Goal: Information Seeking & Learning: Learn about a topic

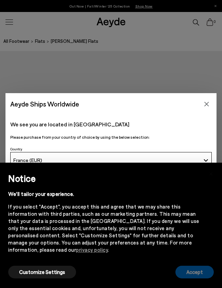
click at [193, 275] on button "Accept" at bounding box center [194, 271] width 38 height 13
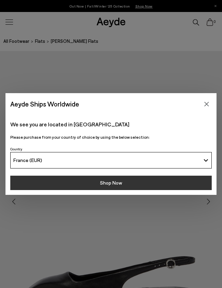
click at [166, 180] on button "Shop Now" at bounding box center [110, 182] width 201 height 14
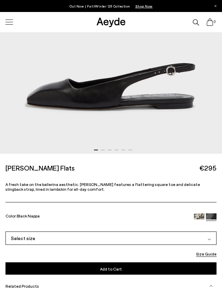
scroll to position [231, 0]
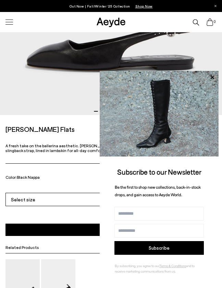
click at [11, 15] on div "0" at bounding box center [111, 22] width 222 height 20
click at [213, 77] on icon at bounding box center [211, 76] width 3 height 3
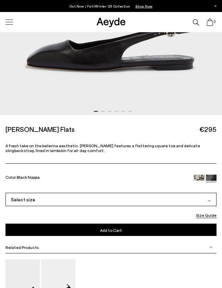
click at [8, 23] on div at bounding box center [9, 22] width 14 height 12
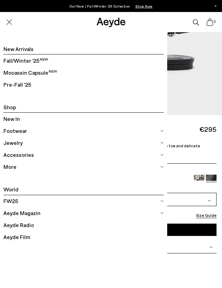
click at [16, 117] on span "New In" at bounding box center [11, 118] width 16 height 9
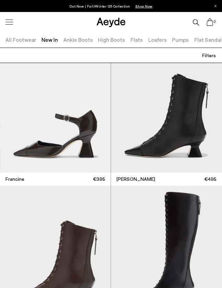
scroll to position [1348, 0]
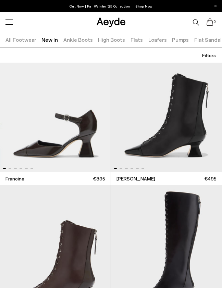
click at [177, 128] on img "1 / 6" at bounding box center [166, 105] width 111 height 133
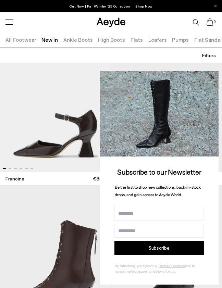
click at [210, 78] on icon at bounding box center [211, 77] width 9 height 9
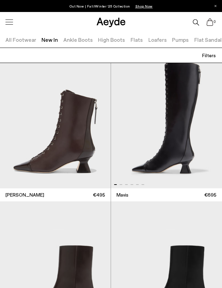
scroll to position [1477, 0]
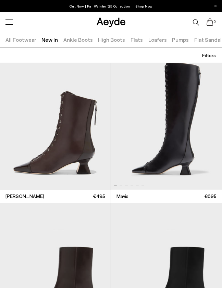
click at [171, 106] on img "1 / 6" at bounding box center [166, 122] width 111 height 133
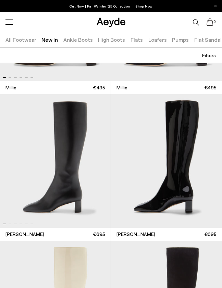
scroll to position [2755, 0]
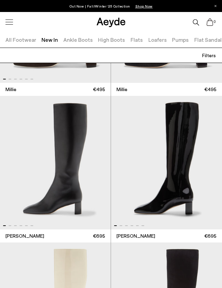
click at [182, 156] on img "1 / 6" at bounding box center [166, 162] width 111 height 133
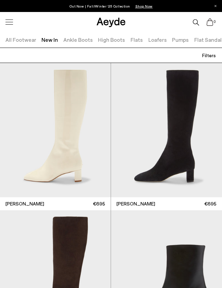
scroll to position [2940, 0]
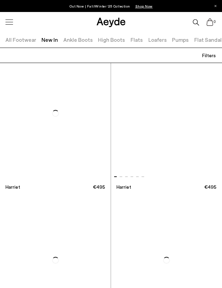
scroll to position [4564, 0]
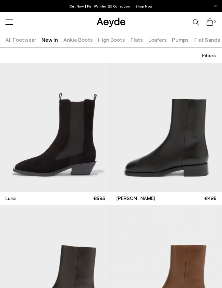
scroll to position [4844, 0]
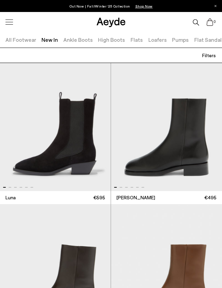
click at [7, 21] on div at bounding box center [9, 22] width 14 height 12
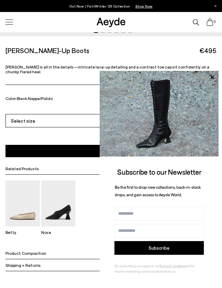
scroll to position [313, 0]
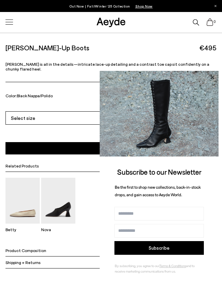
click at [212, 77] on icon at bounding box center [211, 77] width 9 height 9
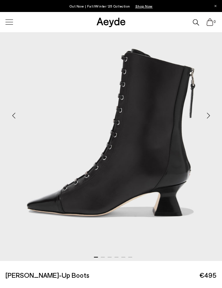
scroll to position [86, 0]
click at [207, 116] on div "Next slide" at bounding box center [208, 115] width 21 height 21
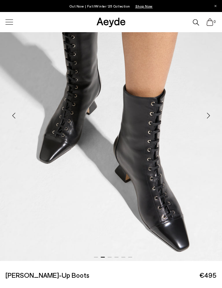
click at [207, 116] on div "Next slide" at bounding box center [208, 115] width 21 height 21
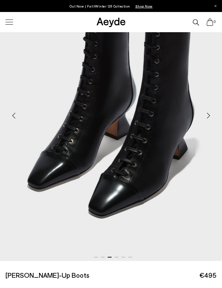
click at [207, 116] on div "Next slide" at bounding box center [208, 115] width 21 height 21
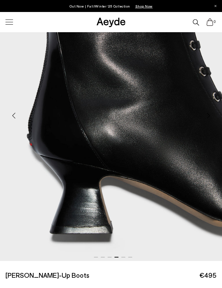
click at [207, 116] on div "Next slide" at bounding box center [208, 115] width 21 height 21
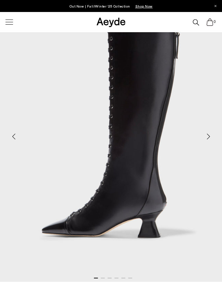
scroll to position [77, 0]
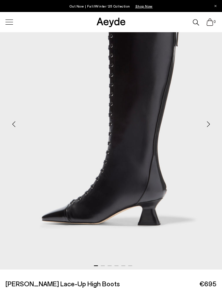
click at [207, 120] on div "Next slide" at bounding box center [208, 124] width 21 height 21
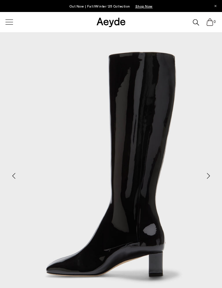
scroll to position [29, 0]
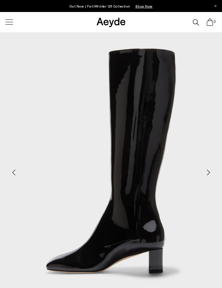
click at [210, 168] on div "Next slide" at bounding box center [208, 172] width 21 height 21
